Goal: Information Seeking & Learning: Learn about a topic

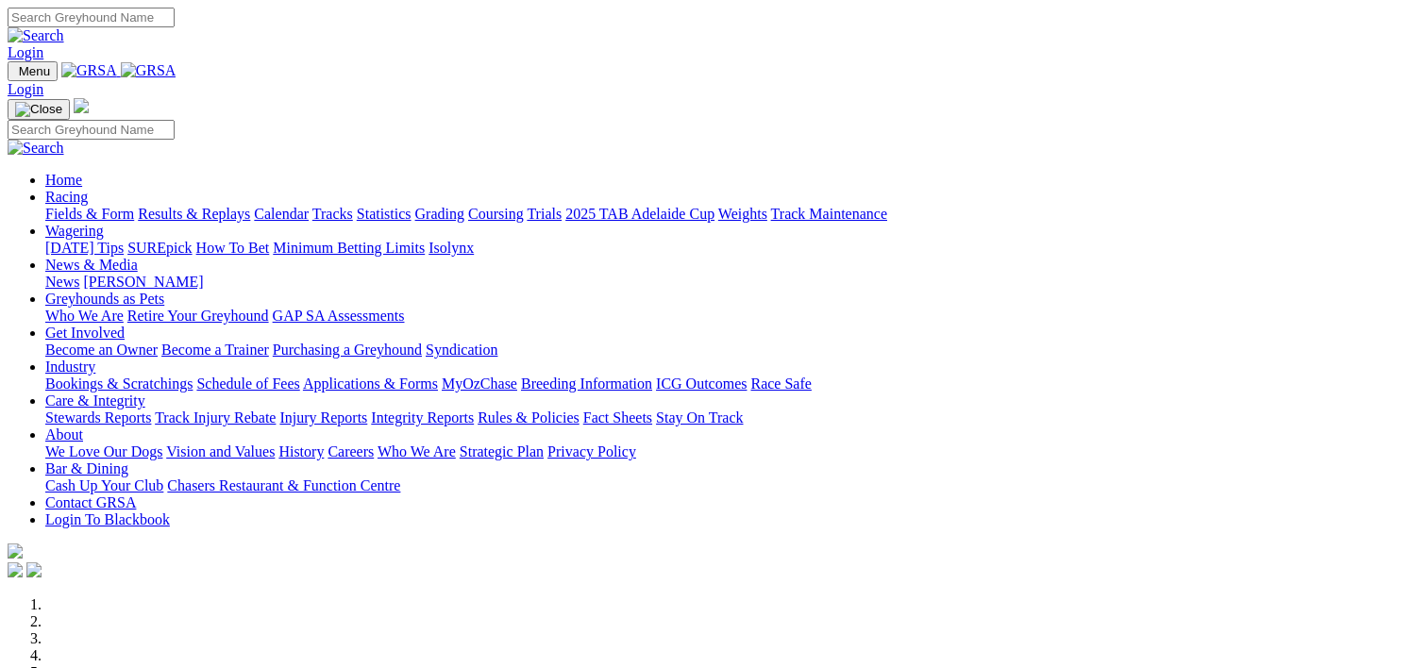
scroll to position [440, 0]
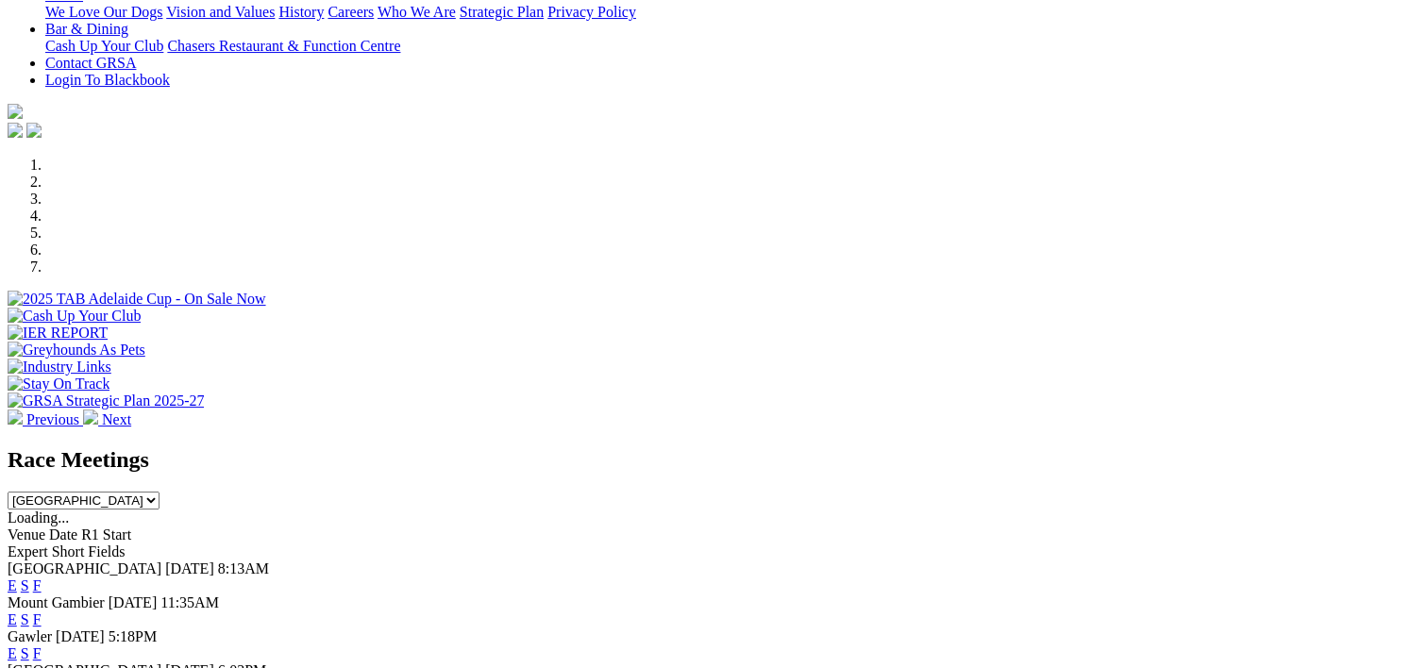
click at [159, 492] on select "[GEOGRAPHIC_DATA] [GEOGRAPHIC_DATA] [GEOGRAPHIC_DATA] [GEOGRAPHIC_DATA] [GEOGRA…" at bounding box center [84, 501] width 152 height 18
select select "QLD"
click at [159, 492] on select "[GEOGRAPHIC_DATA] [GEOGRAPHIC_DATA] [GEOGRAPHIC_DATA] [GEOGRAPHIC_DATA] [GEOGRA…" at bounding box center [84, 501] width 152 height 18
click at [42, 577] on link "F" at bounding box center [37, 585] width 8 height 16
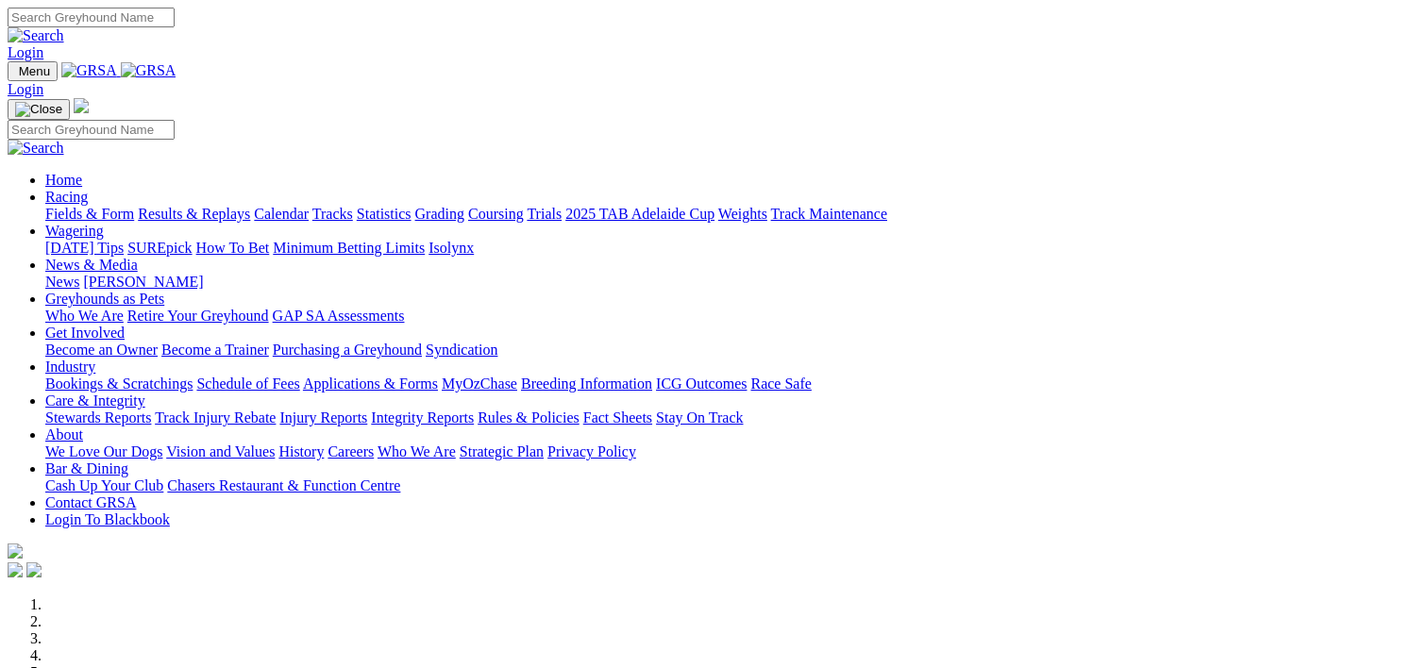
scroll to position [440, 0]
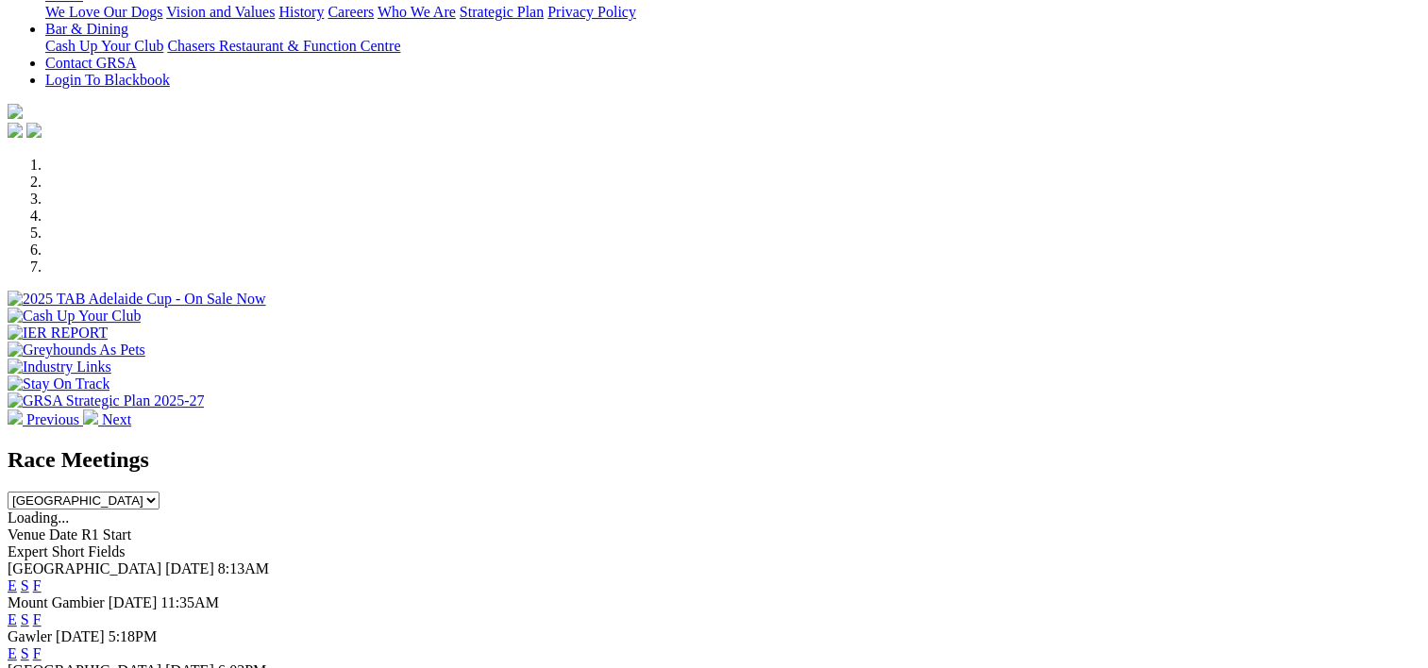
click at [159, 492] on select "[GEOGRAPHIC_DATA] [GEOGRAPHIC_DATA] [GEOGRAPHIC_DATA] [GEOGRAPHIC_DATA] [GEOGRA…" at bounding box center [84, 501] width 152 height 18
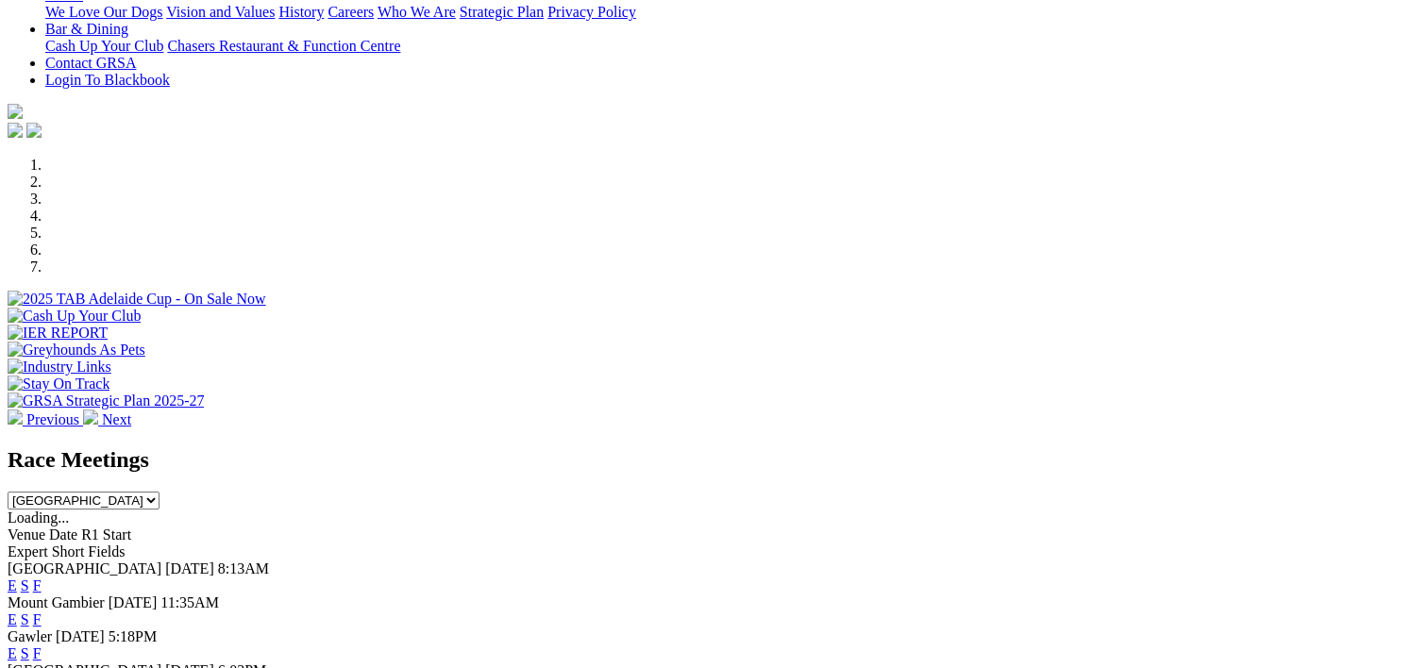
select select "QLD"
click at [159, 492] on select "South Australia New South Wales Northern Territory Queensland Tasmania Victoria…" at bounding box center [84, 501] width 152 height 18
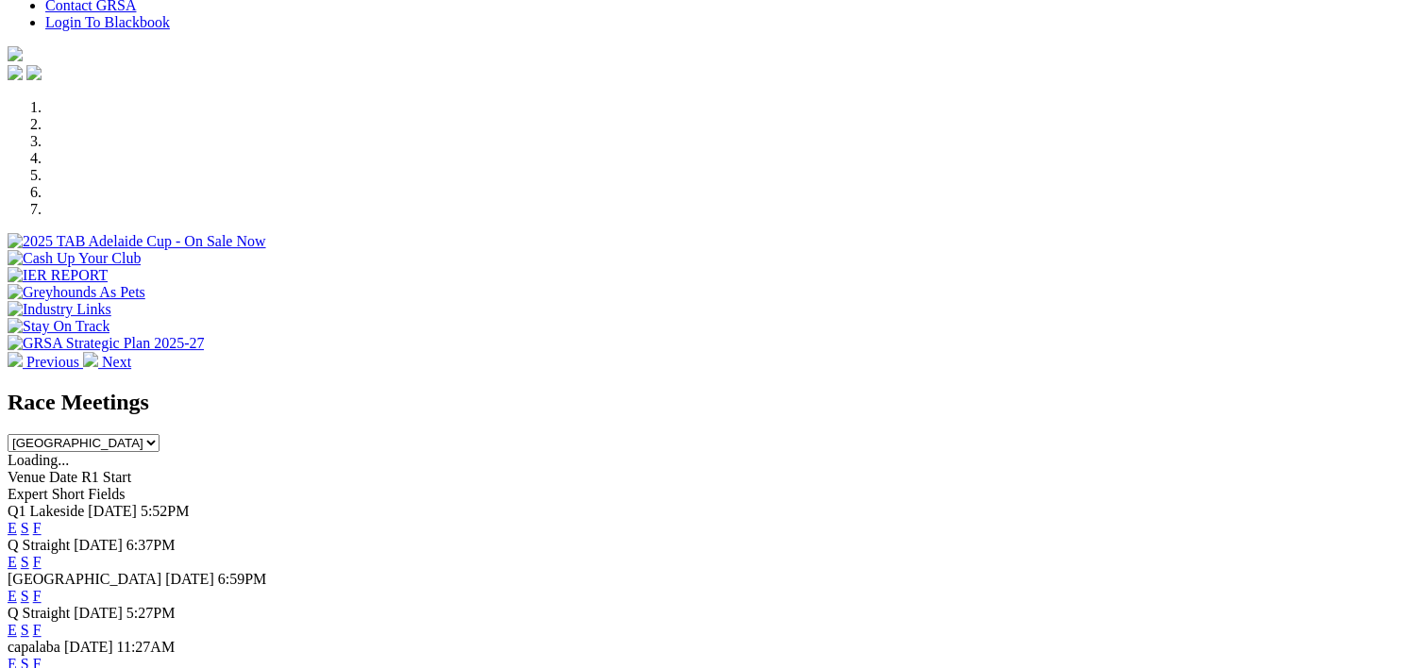
scroll to position [499, 0]
click at [42, 586] on link "F" at bounding box center [37, 594] width 8 height 16
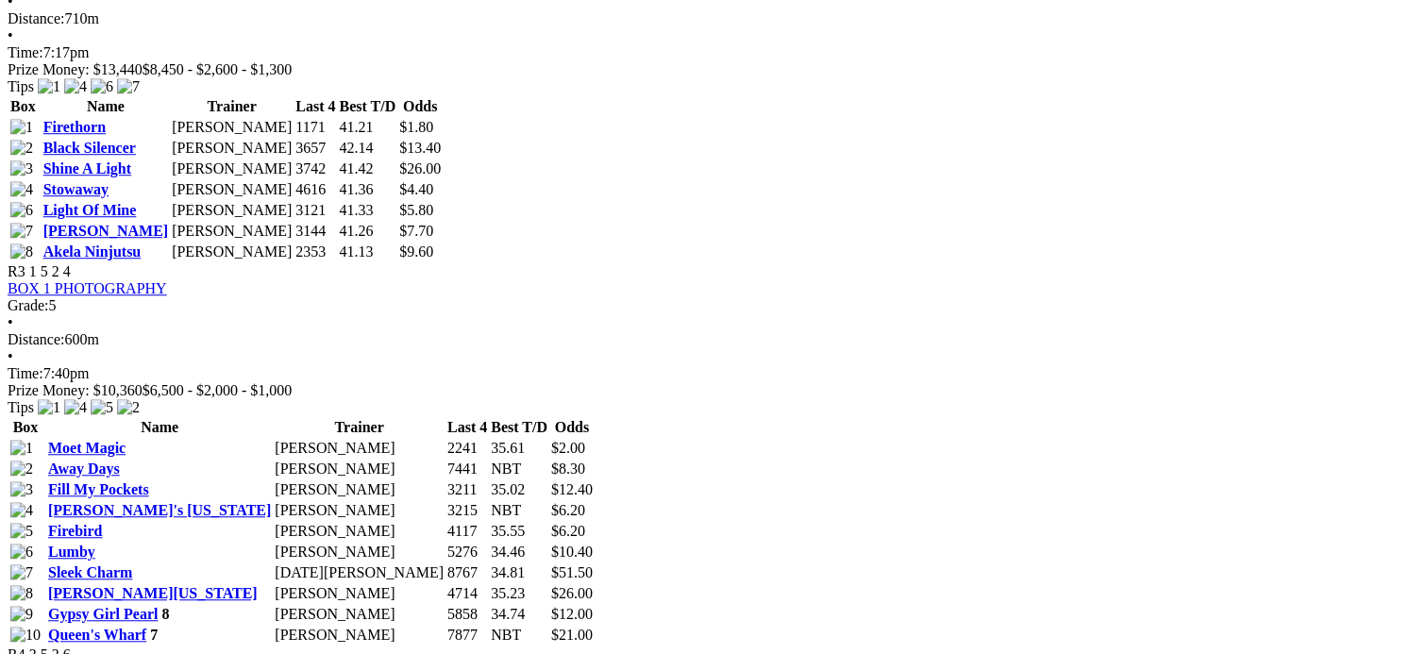
scroll to position [1328, 0]
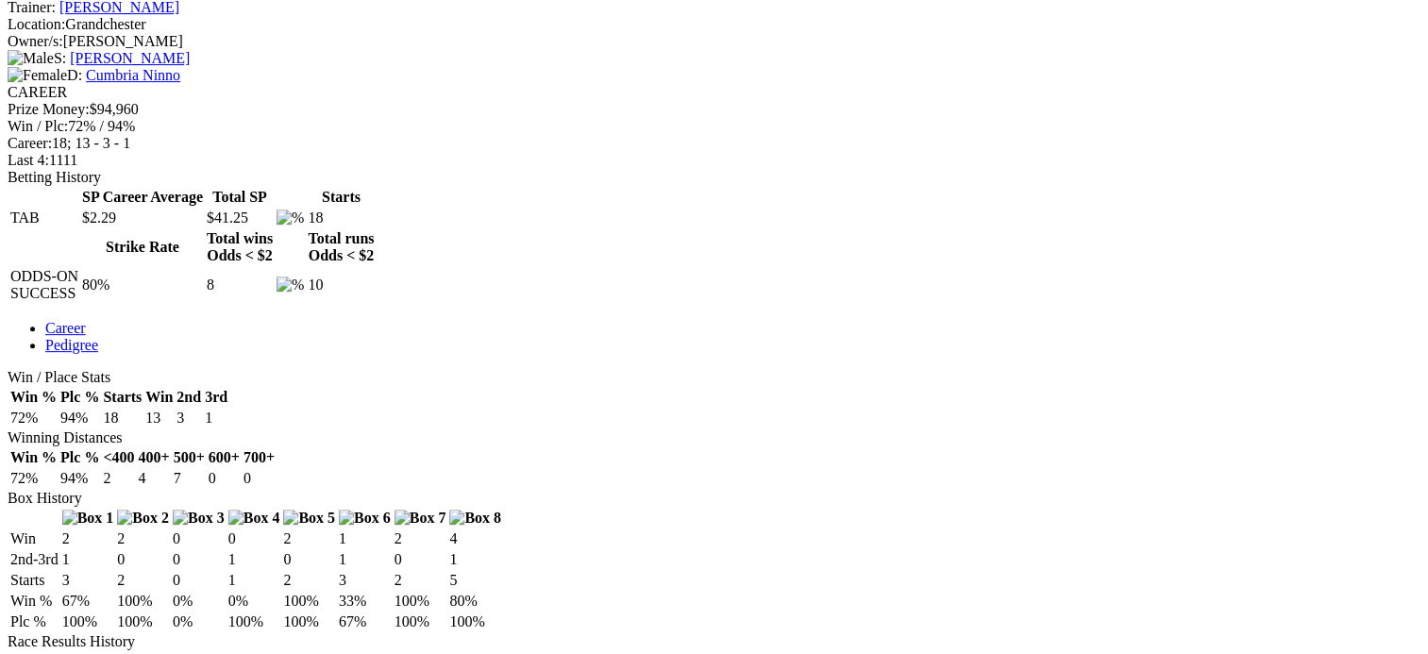
scroll to position [762, 0]
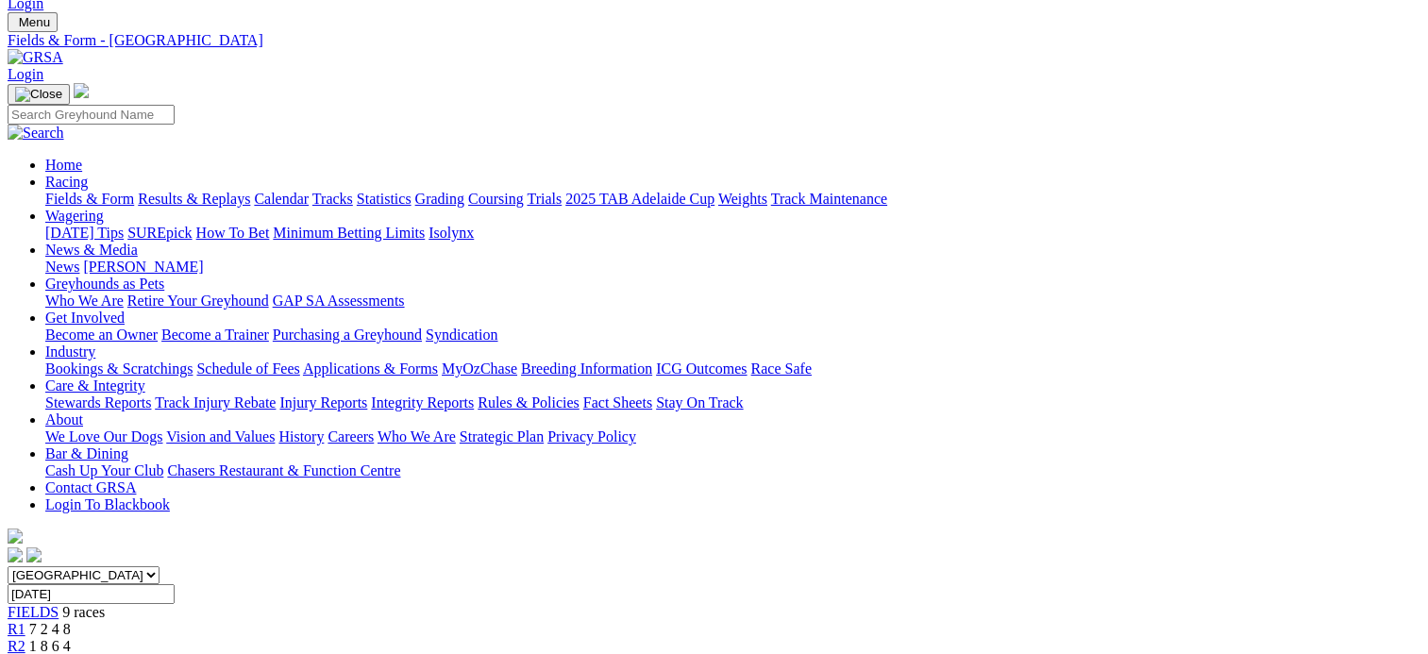
scroll to position [45, 0]
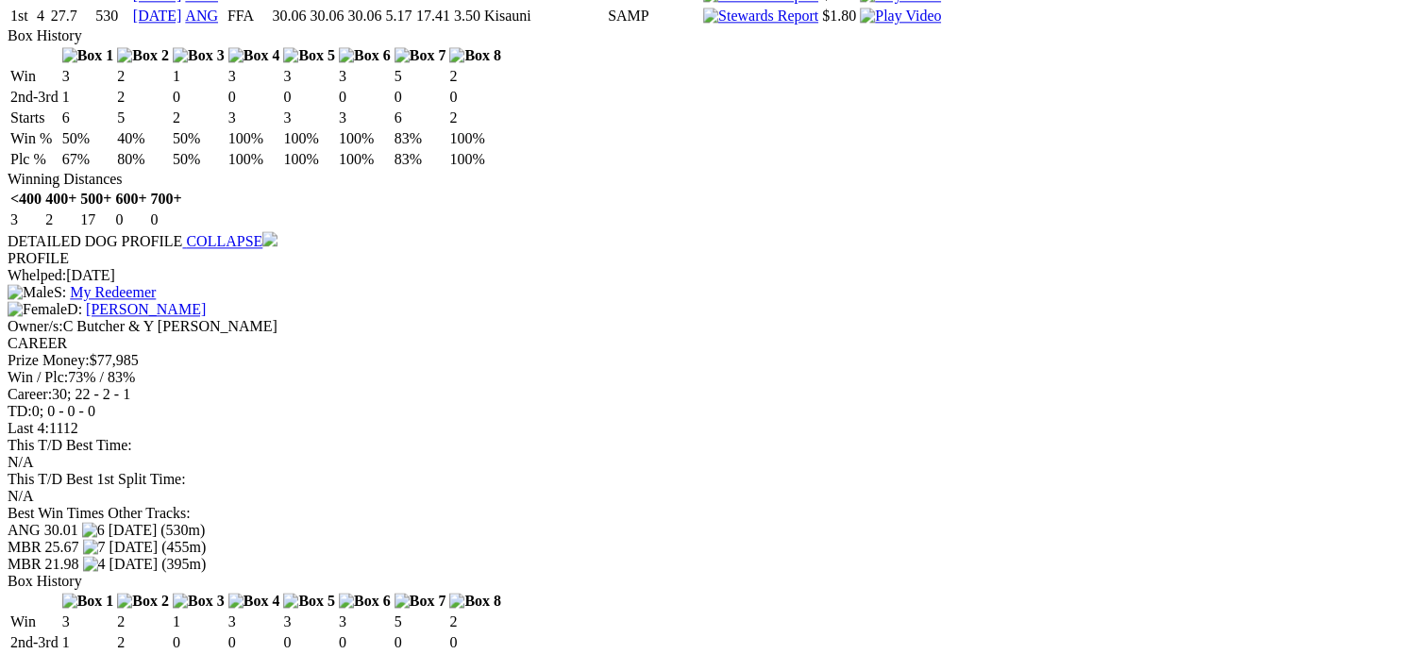
scroll to position [2464, 0]
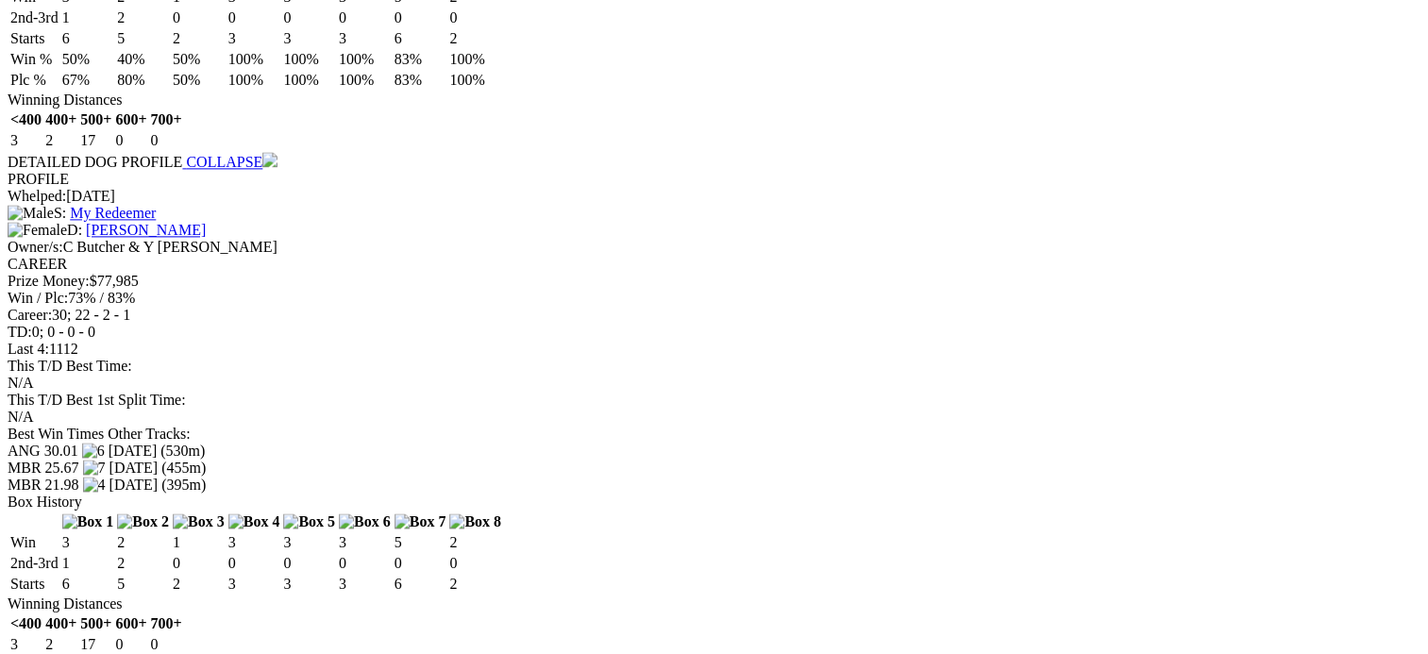
scroll to position [2542, 0]
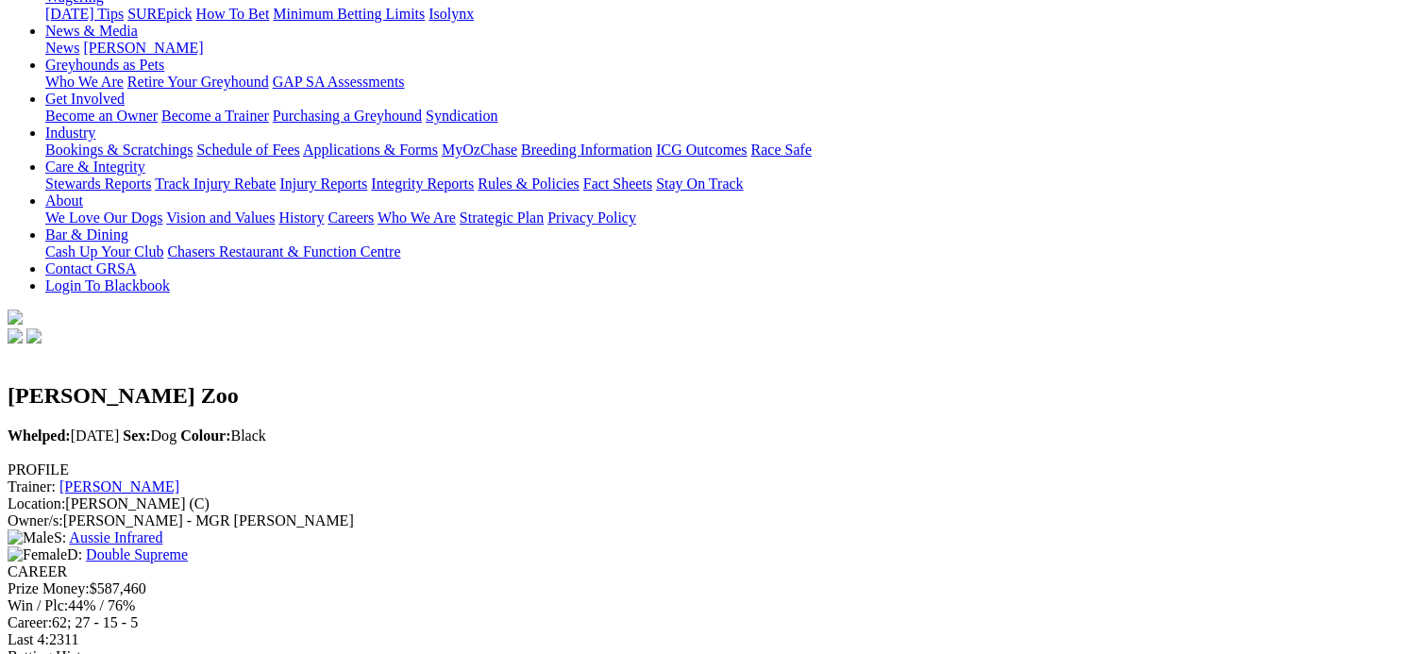
scroll to position [267, 0]
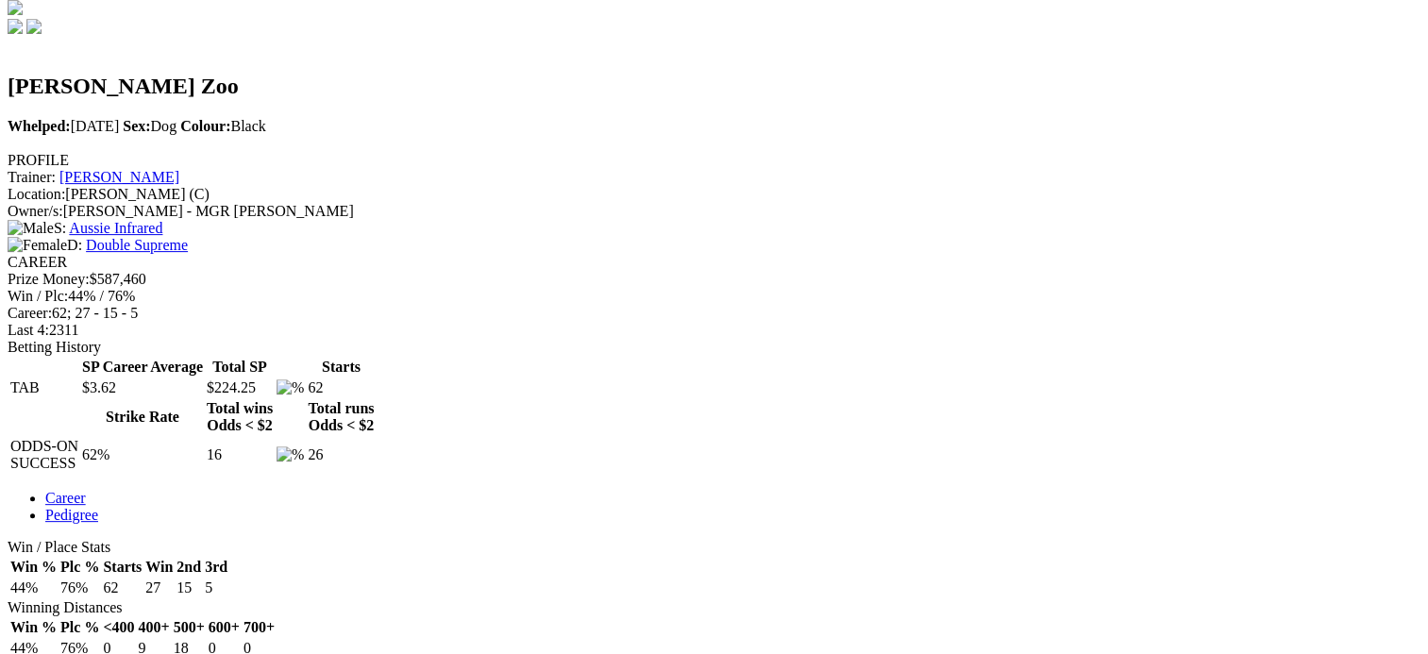
scroll to position [512, 0]
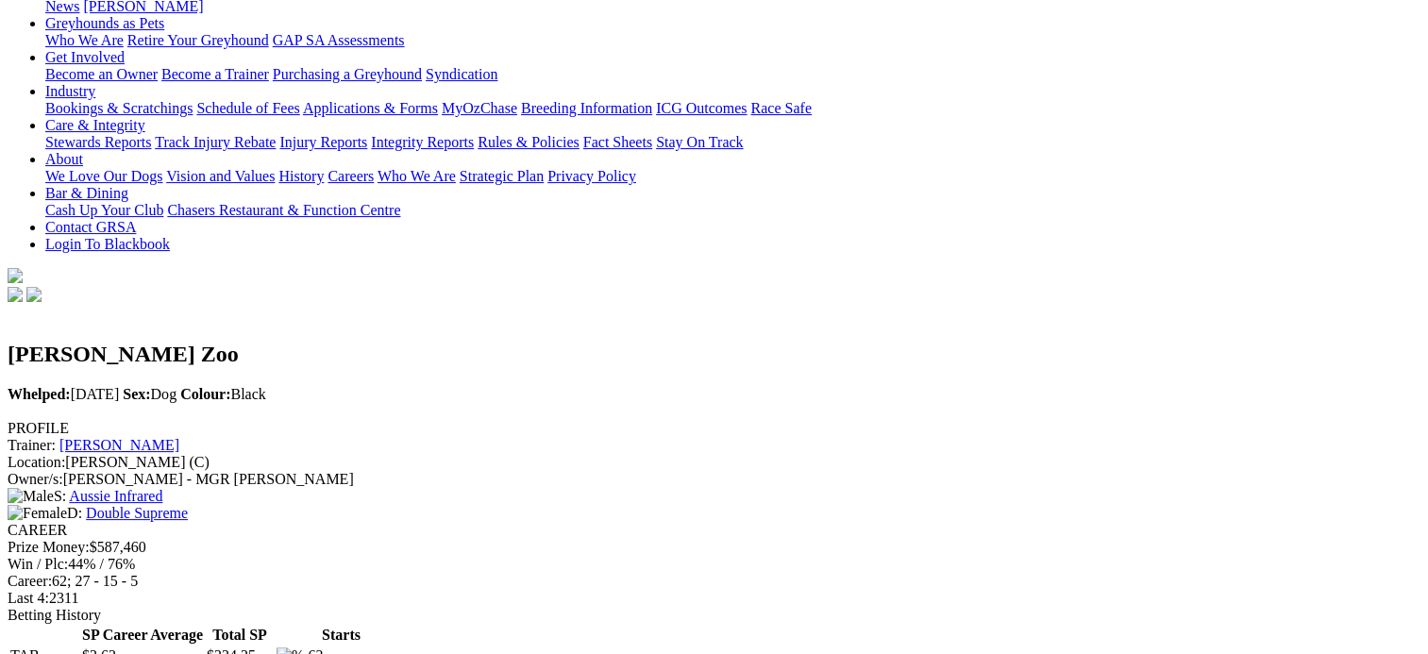
scroll to position [311, 0]
